Goal: Task Accomplishment & Management: Complete application form

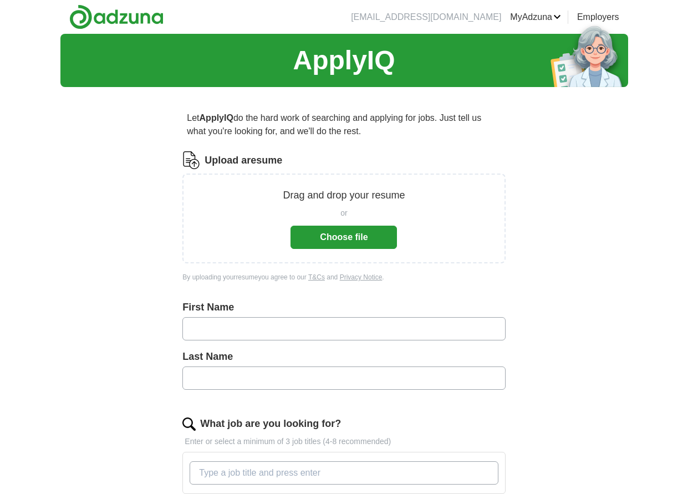
click at [331, 236] on button "Choose file" at bounding box center [343, 237] width 106 height 23
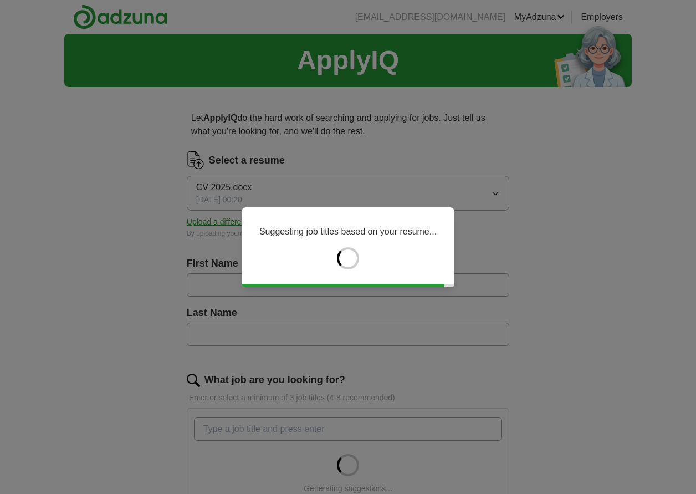
type input "****"
type input "******"
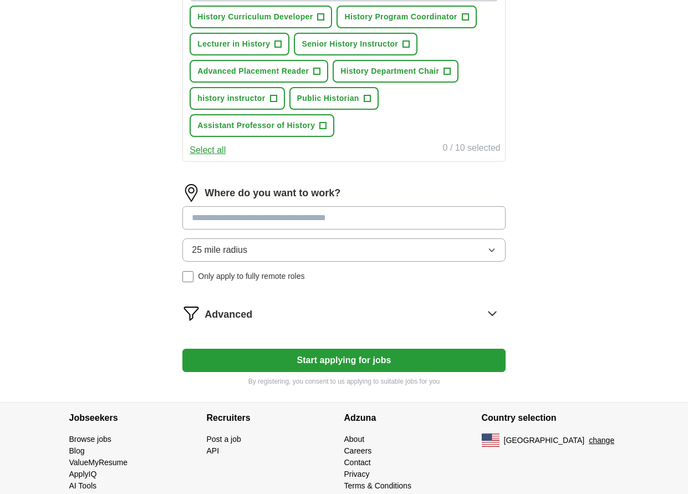
scroll to position [443, 0]
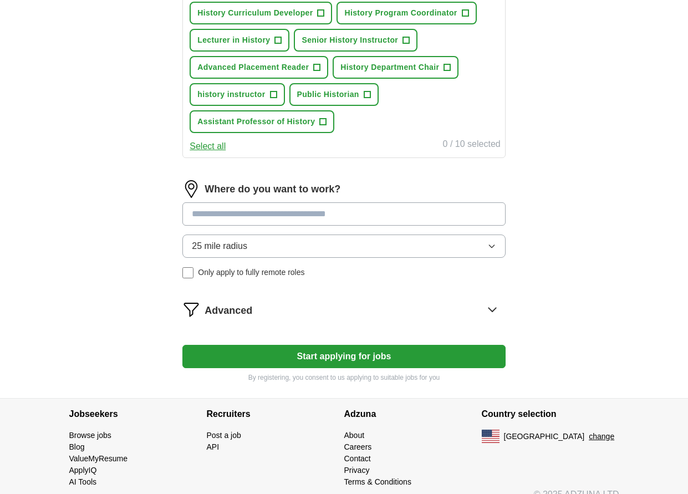
click at [491, 246] on icon "button" at bounding box center [491, 246] width 9 height 9
click at [554, 256] on div "Let ApplyIQ do the hard work of searching and applying for jobs. Just tell us w…" at bounding box center [344, 25] width 426 height 745
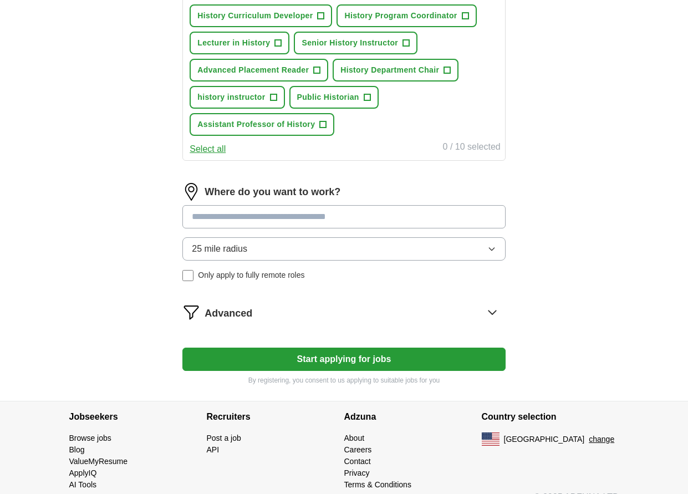
scroll to position [459, 0]
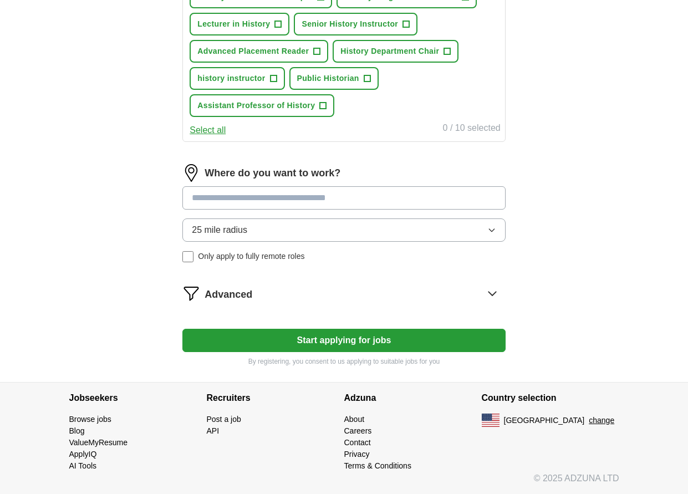
click at [357, 336] on button "Start applying for jobs" at bounding box center [343, 340] width 323 height 23
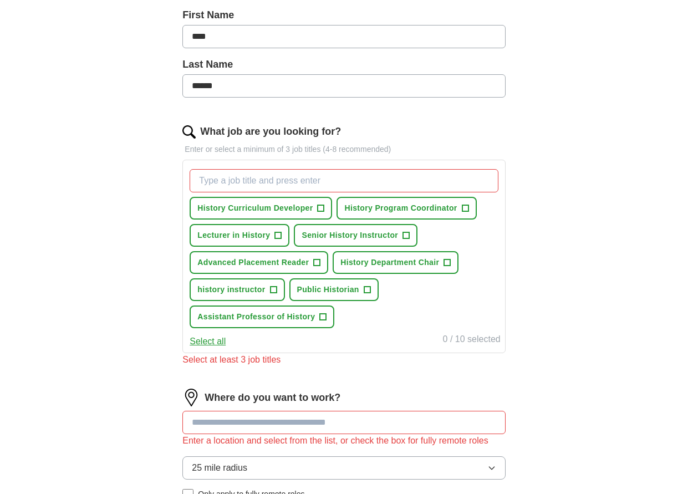
scroll to position [238, 0]
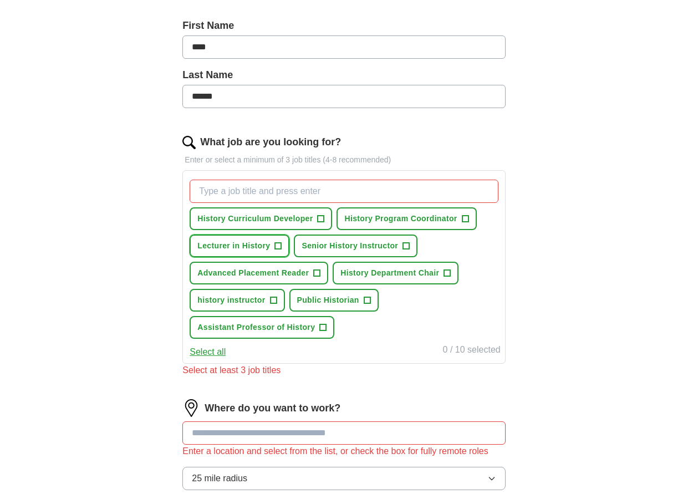
click at [259, 244] on span "Lecturer in History" at bounding box center [233, 246] width 73 height 12
click at [390, 217] on span "History Program Coordinator" at bounding box center [400, 219] width 113 height 12
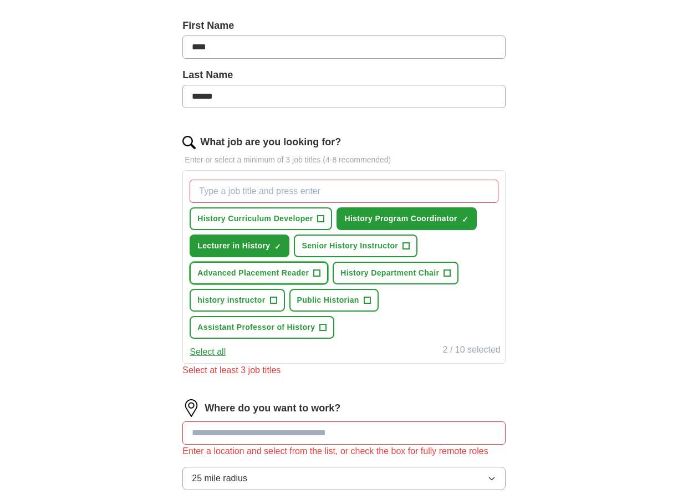
click at [316, 272] on span "+" at bounding box center [317, 273] width 7 height 9
click at [315, 272] on span "+" at bounding box center [317, 273] width 7 height 9
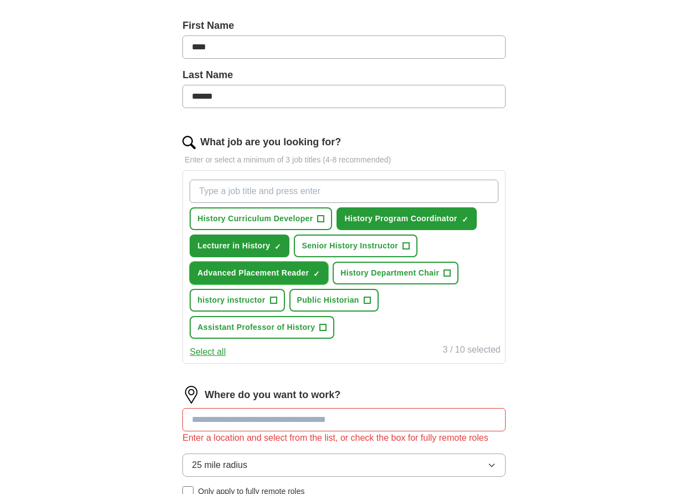
click at [0, 0] on span "×" at bounding box center [0, 0] width 0 height 0
click at [315, 272] on span "✓ ×" at bounding box center [316, 273] width 7 height 7
click at [282, 191] on input "What job are you looking for?" at bounding box center [344, 191] width 308 height 23
type input "history tutor"
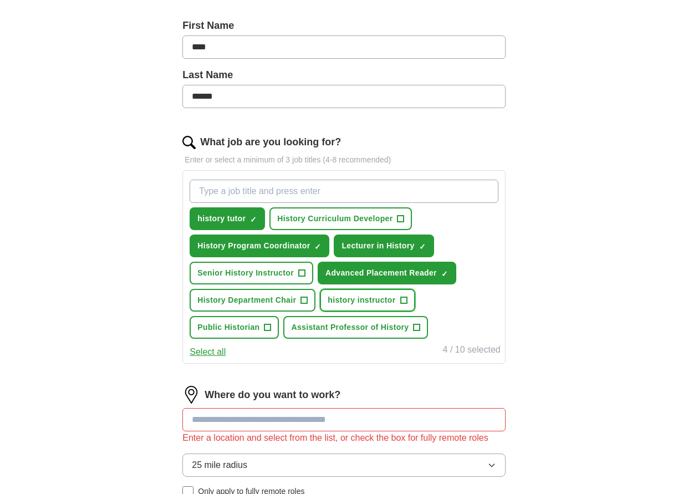
click at [404, 301] on span "+" at bounding box center [403, 300] width 7 height 9
click at [418, 325] on span "+" at bounding box center [416, 327] width 7 height 9
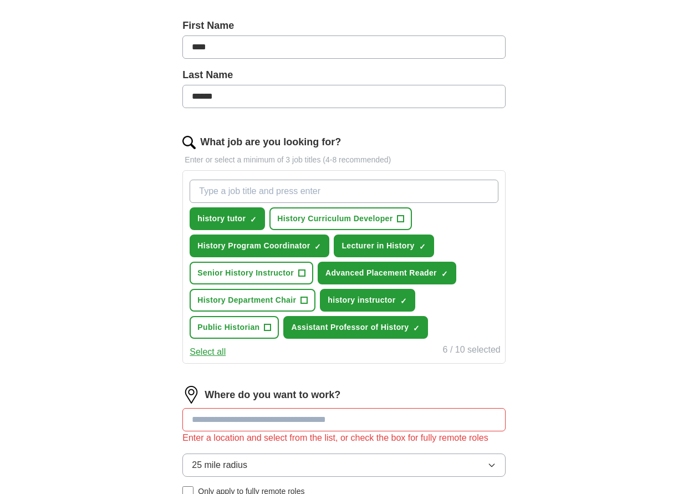
click at [365, 194] on input "What job are you looking for?" at bounding box center [344, 191] width 308 height 23
type input "museum educator"
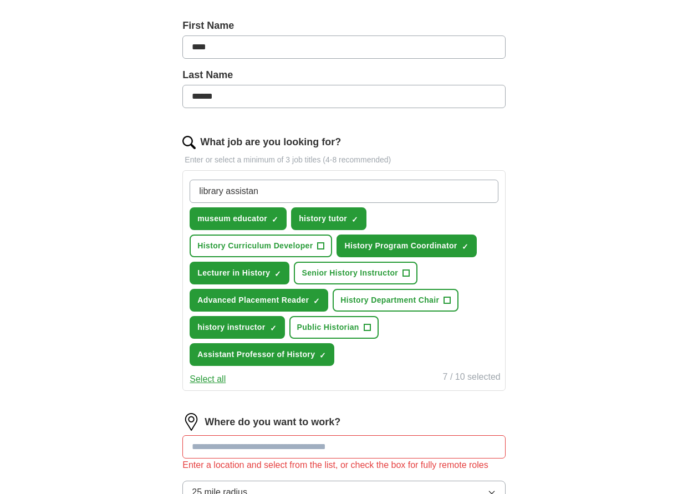
type input "library assistant"
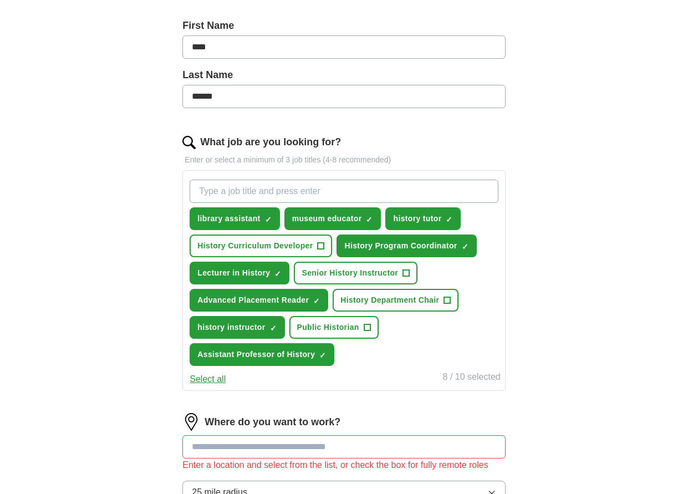
click at [466, 192] on input "What job are you looking for?" at bounding box center [344, 191] width 308 height 23
type input "history teacher"
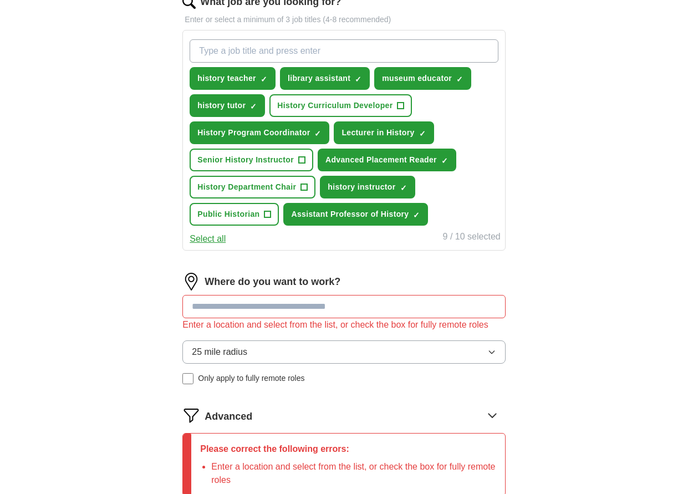
scroll to position [404, 0]
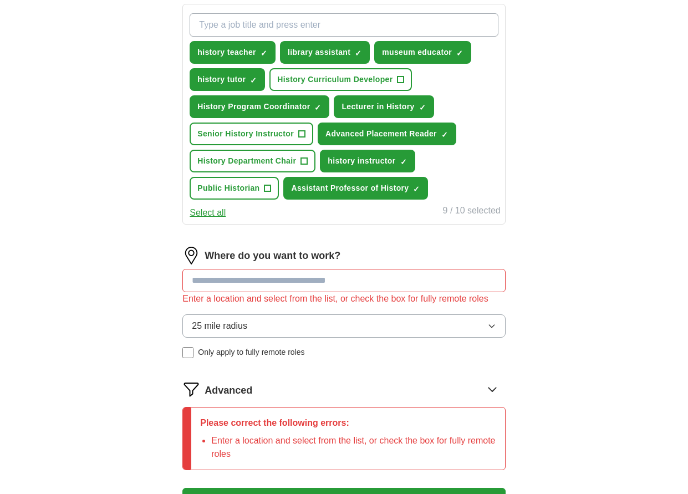
click at [333, 282] on input at bounding box center [343, 280] width 323 height 23
type input "*"
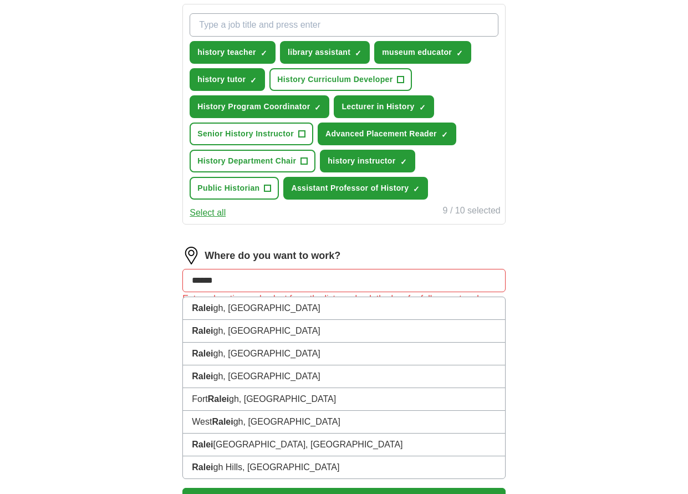
type input "*******"
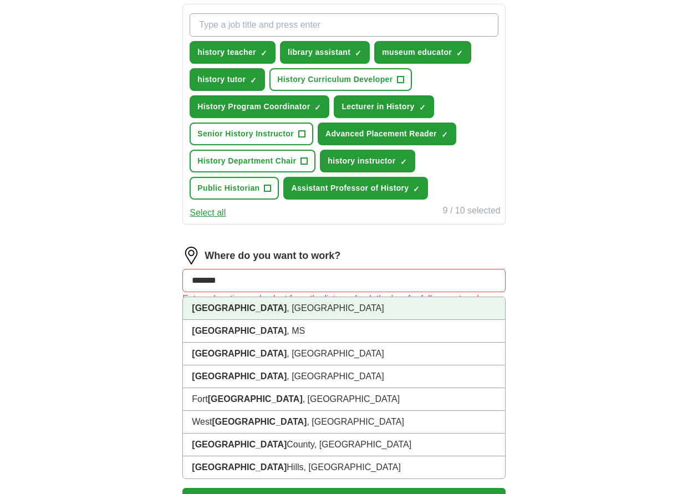
click at [207, 309] on strong "[GEOGRAPHIC_DATA]" at bounding box center [239, 307] width 95 height 9
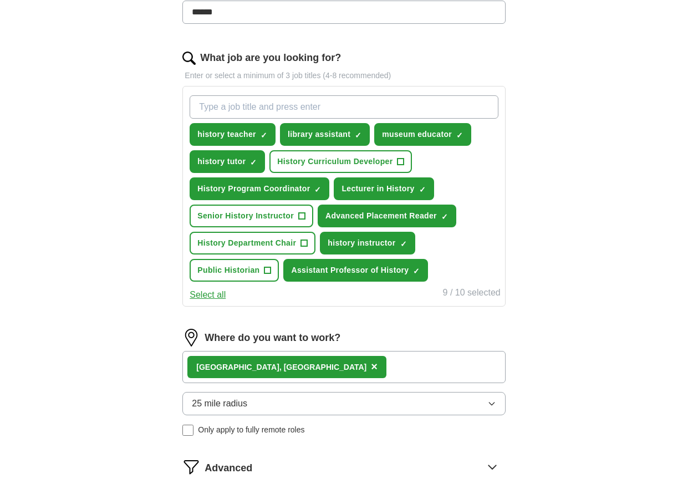
scroll to position [459, 0]
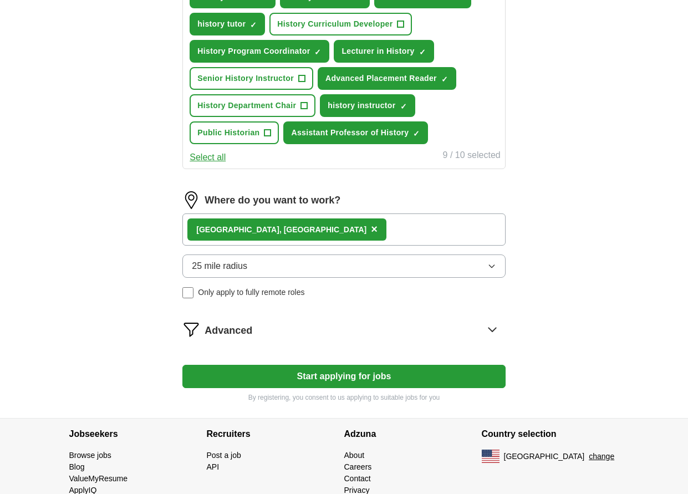
click at [318, 377] on button "Start applying for jobs" at bounding box center [343, 376] width 323 height 23
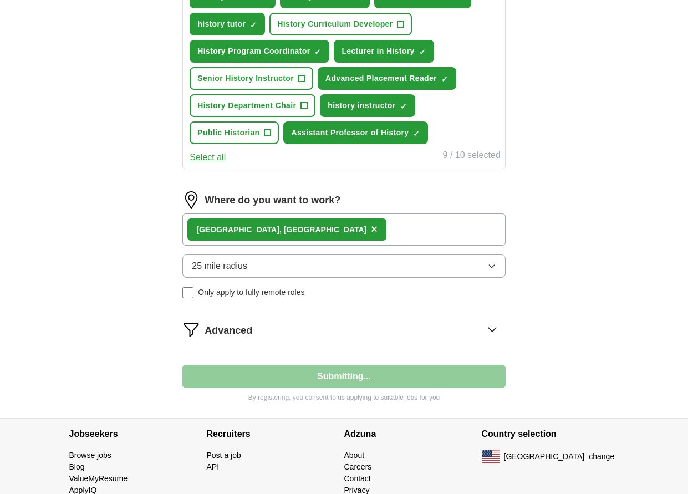
select select "**"
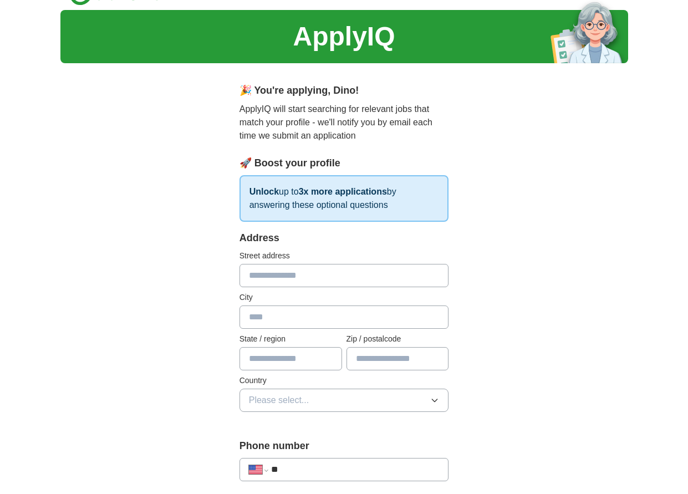
scroll to position [0, 0]
